Goal: Transaction & Acquisition: Purchase product/service

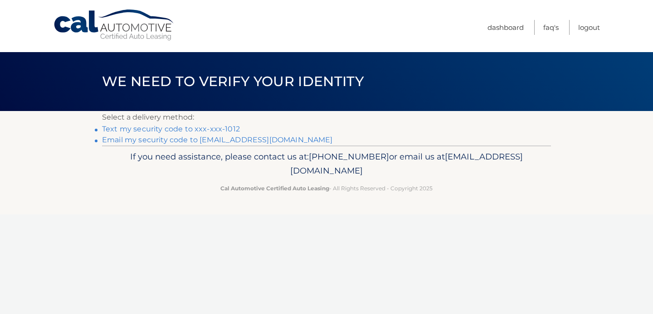
click at [221, 131] on link "Text my security code to xxx-xxx-1012" at bounding box center [171, 129] width 138 height 9
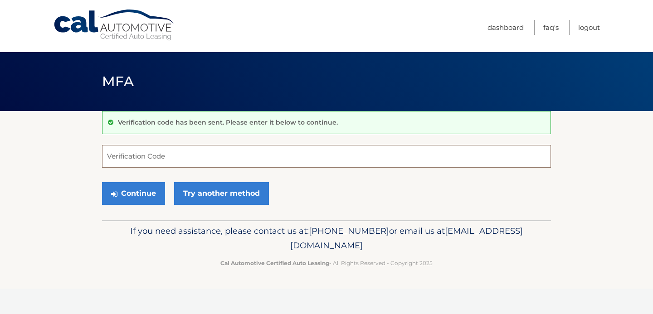
click at [190, 155] on input "Verification Code" at bounding box center [326, 156] width 449 height 23
type input "426151"
click at [125, 193] on button "Continue" at bounding box center [133, 193] width 63 height 23
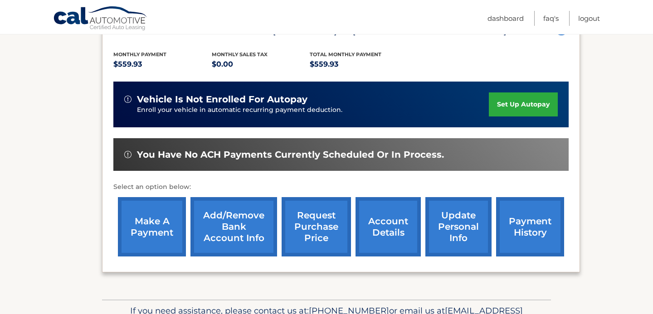
scroll to position [183, 0]
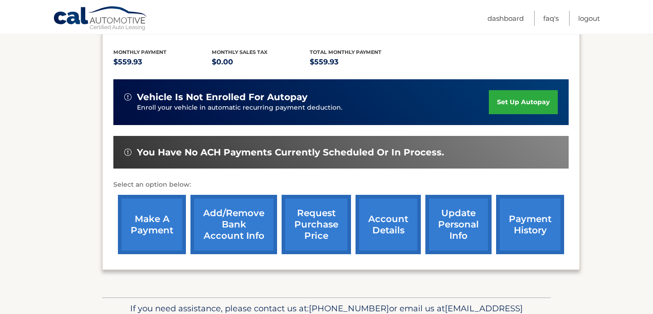
click at [536, 214] on link "payment history" at bounding box center [530, 224] width 68 height 59
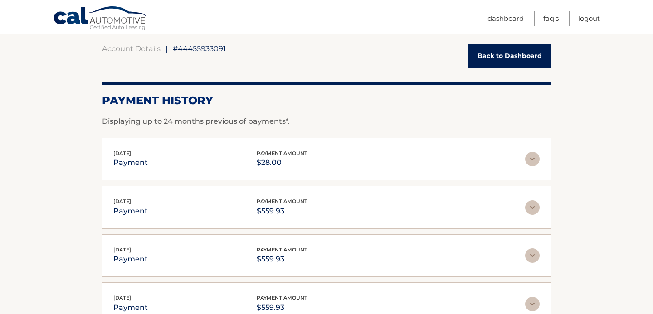
scroll to position [86, 0]
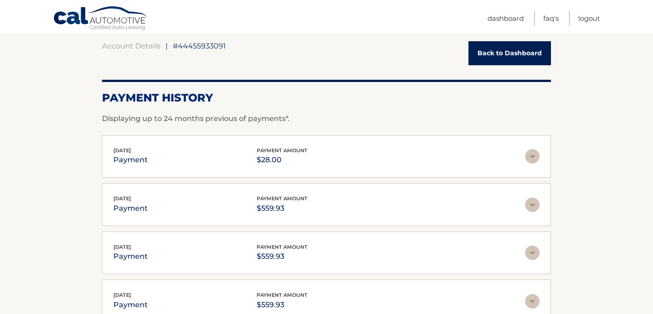
click at [523, 49] on link "Back to Dashboard" at bounding box center [509, 53] width 83 height 24
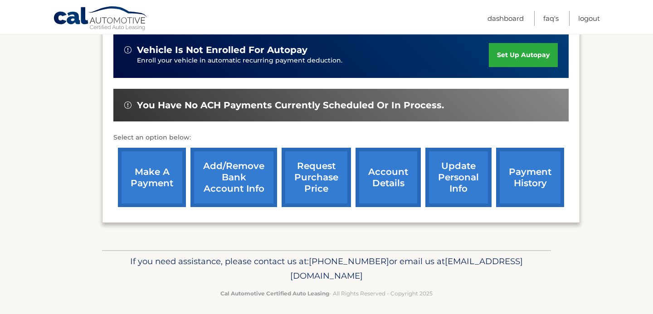
scroll to position [235, 0]
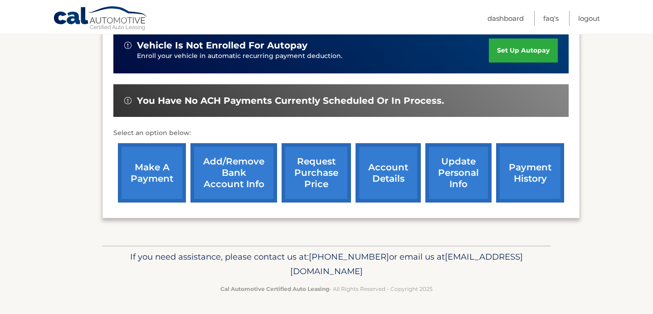
click at [153, 180] on link "make a payment" at bounding box center [152, 172] width 68 height 59
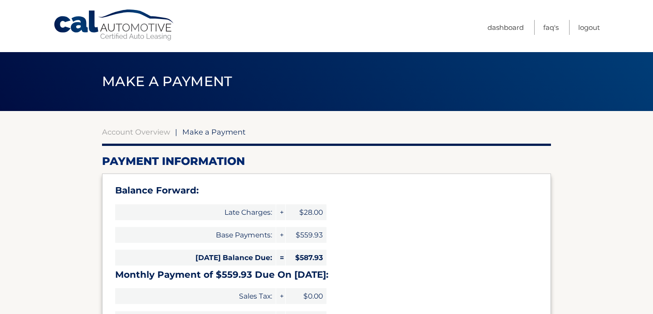
type input "1147.86"
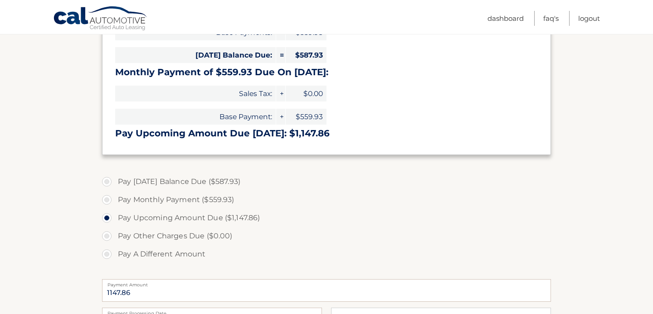
scroll to position [203, 0]
click at [107, 180] on label "Pay Today's Balance Due ($587.93)" at bounding box center [326, 181] width 449 height 18
click at [107, 180] on input "Pay Today's Balance Due ($587.93)" at bounding box center [110, 179] width 9 height 15
radio input "true"
type input "587.93"
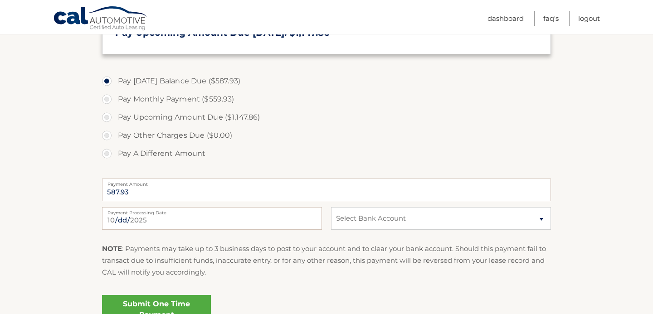
scroll to position [306, 0]
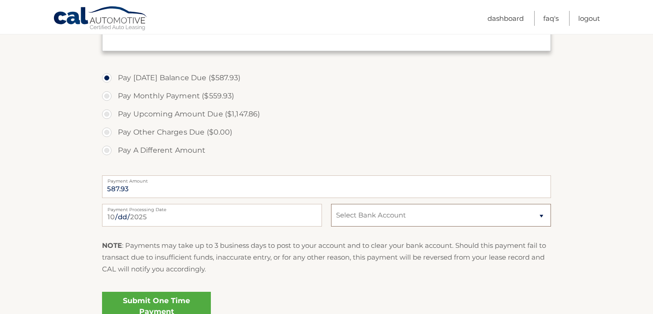
click at [393, 214] on select "Select Bank Account Checking TD BANK NA *****7810 Checking FOURLEAF FEDERAL CRE…" at bounding box center [441, 215] width 220 height 23
select select "YjZiNTVmNWUtOGFkZC00Y2Q1LTk3MDMtZjE3YTg4ZTcwMGJk"
click at [172, 305] on link "Submit One Time Payment" at bounding box center [156, 306] width 109 height 29
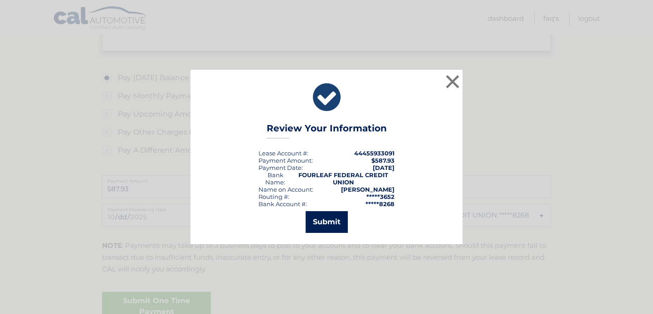
click at [326, 224] on button "Submit" at bounding box center [327, 222] width 42 height 22
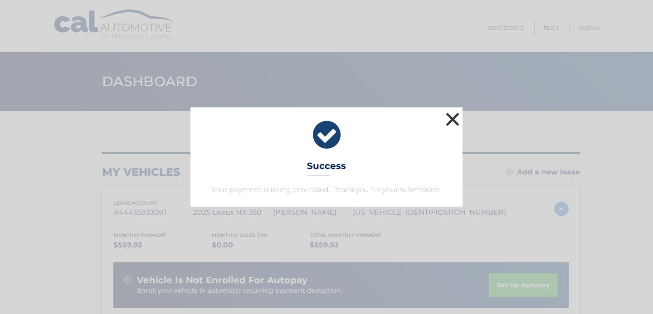
click at [455, 122] on button "×" at bounding box center [452, 119] width 18 height 18
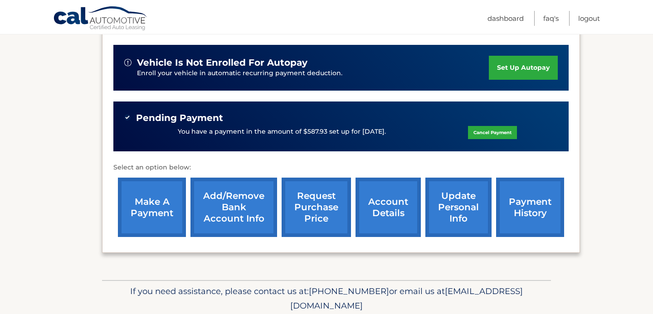
scroll to position [219, 0]
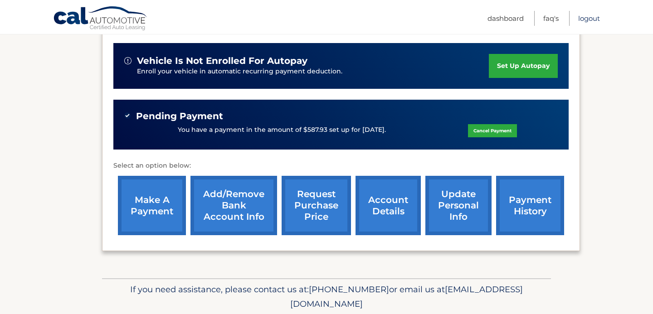
click at [586, 15] on link "Logout" at bounding box center [589, 18] width 22 height 15
